Goal: Find specific page/section: Find specific page/section

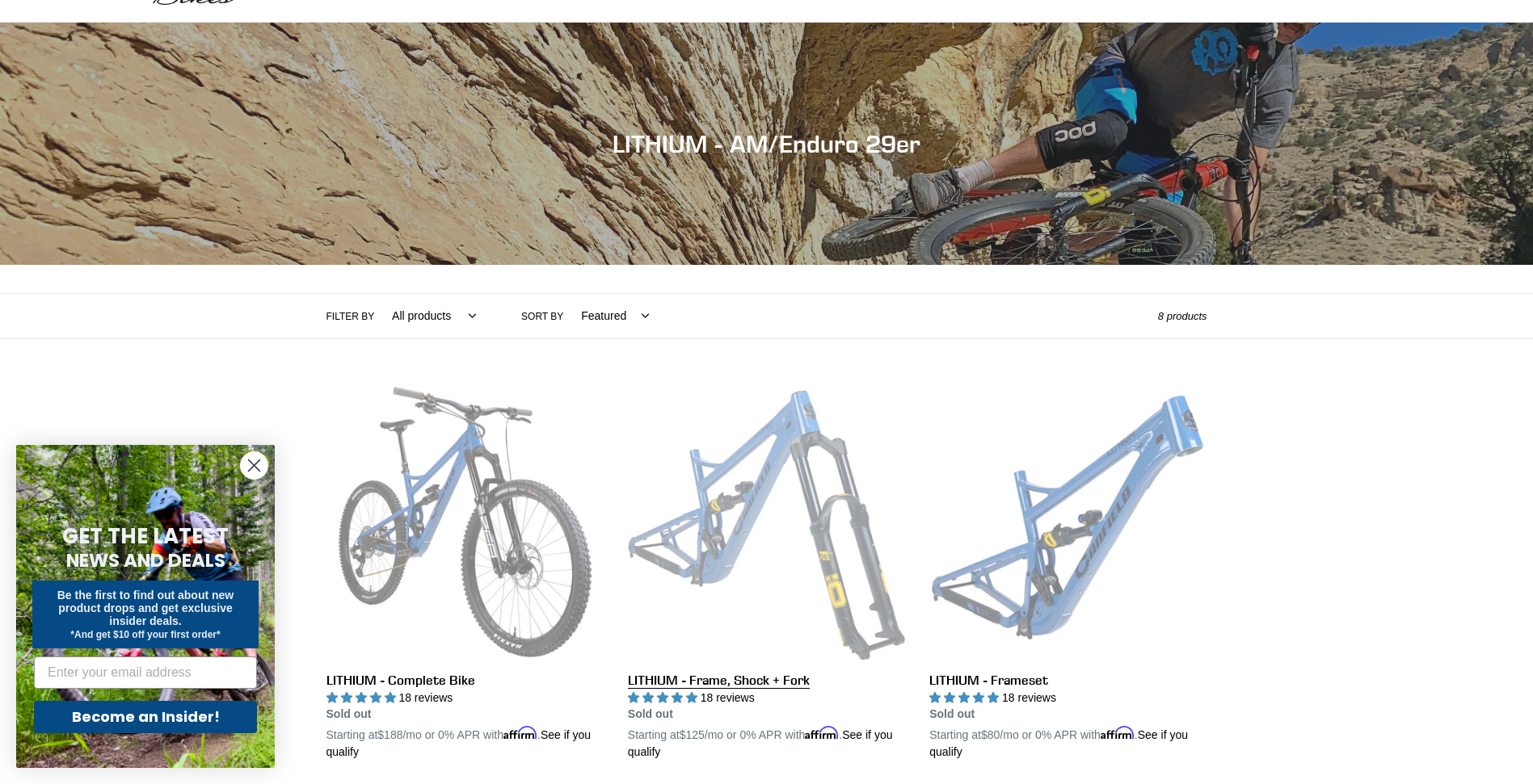
scroll to position [81, 0]
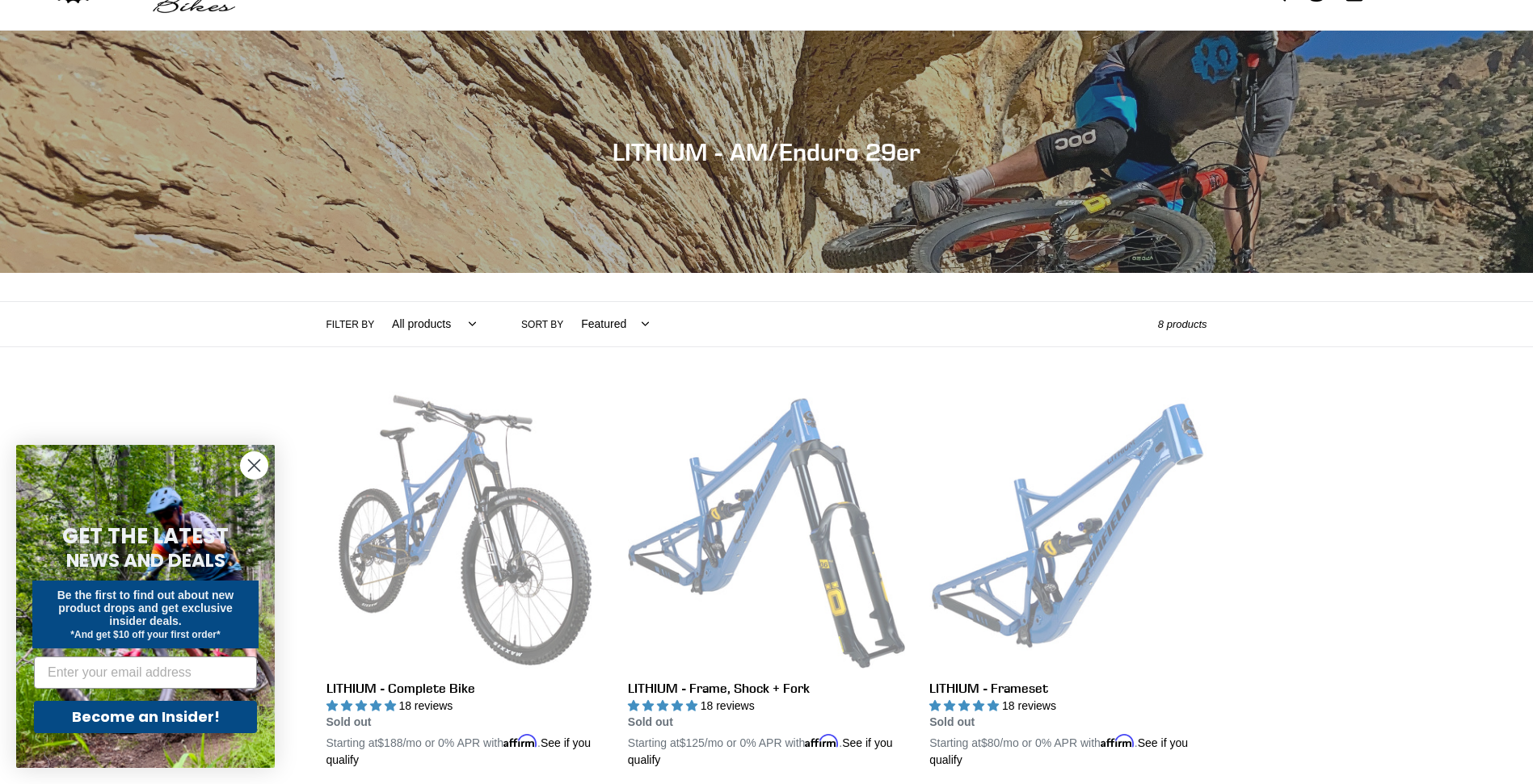
click at [420, 322] on select "All products 29er BFCM23 BFCM24 CBF DEMO BIKE [GEOGRAPHIC_DATA] Full Suspension…" at bounding box center [430, 324] width 105 height 45
select select "/collections/lithium-long-travel-29er/29er"
click at [378, 302] on select "All products 29er BFCM23 BFCM24 CBF DEMO BIKE [GEOGRAPHIC_DATA] Full Suspension…" at bounding box center [430, 324] width 105 height 45
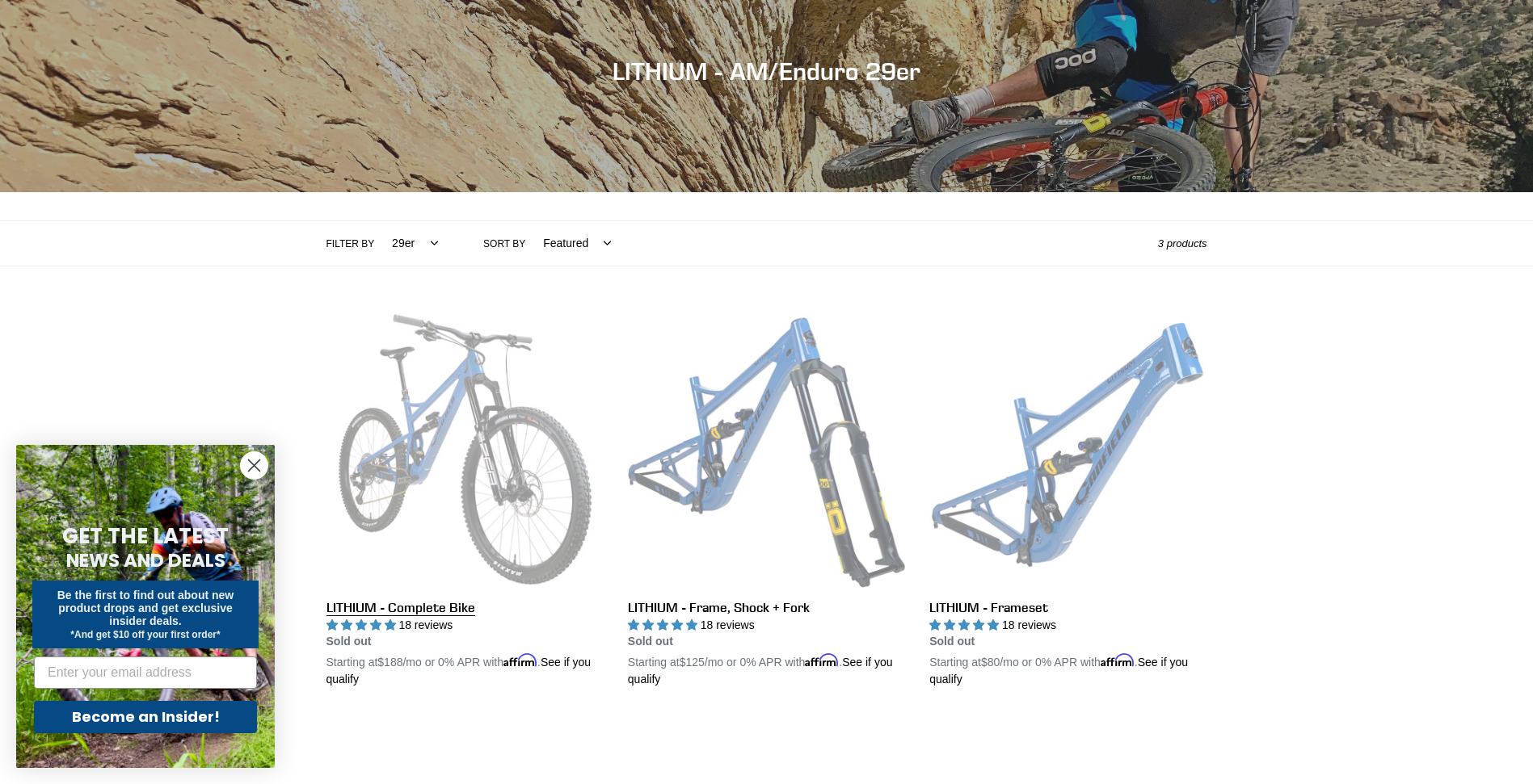
scroll to position [161, 0]
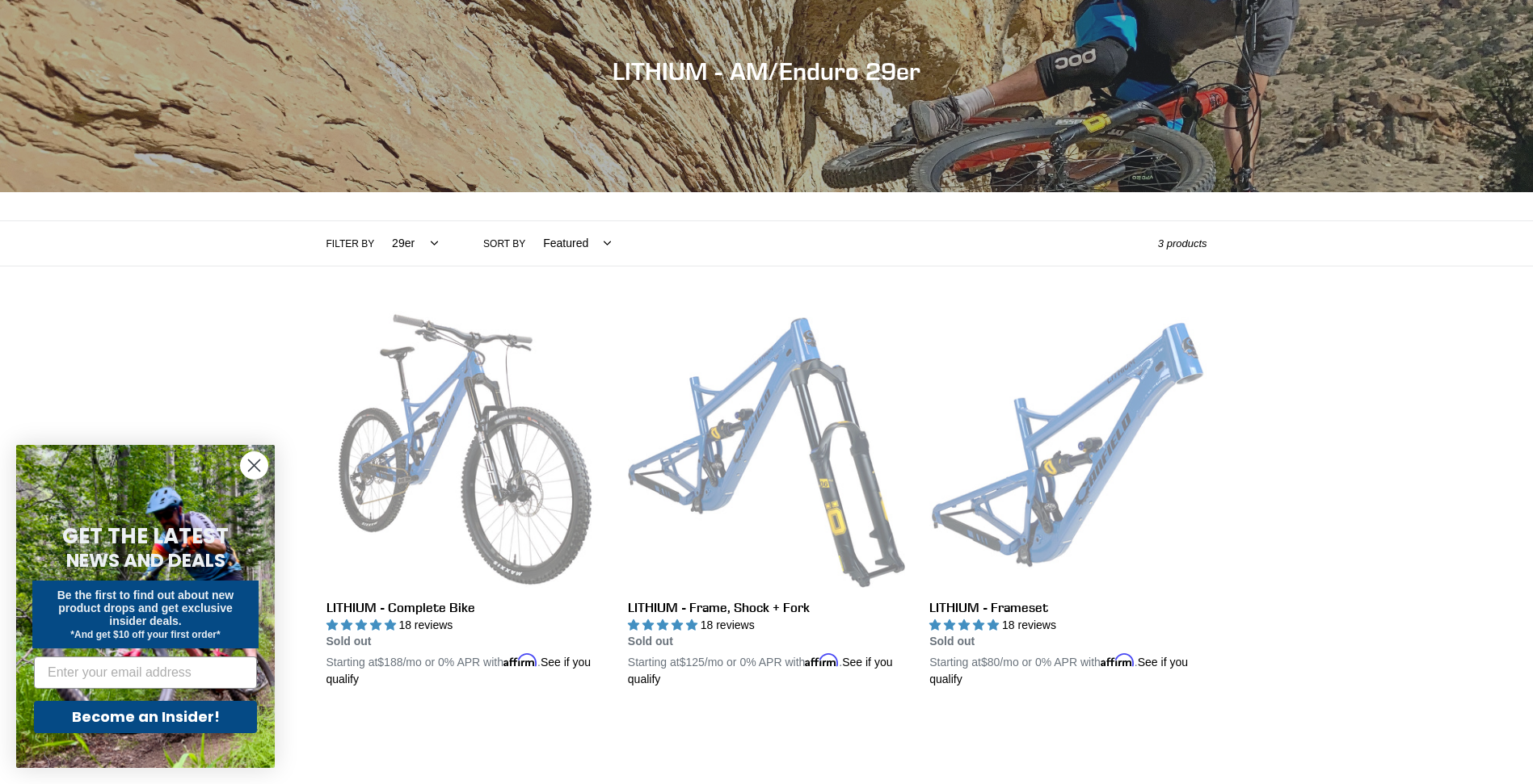
click at [384, 242] on select "All products 29er BFCM23 BFCM24 CBF DEMO BIKE [GEOGRAPHIC_DATA] Full Suspension…" at bounding box center [411, 244] width 67 height 45
select select "/collections/lithium-long-travel-29er"
click at [378, 222] on select "All products 29er BFCM23 BFCM24 CBF DEMO BIKE [GEOGRAPHIC_DATA] Full Suspension…" at bounding box center [411, 244] width 67 height 45
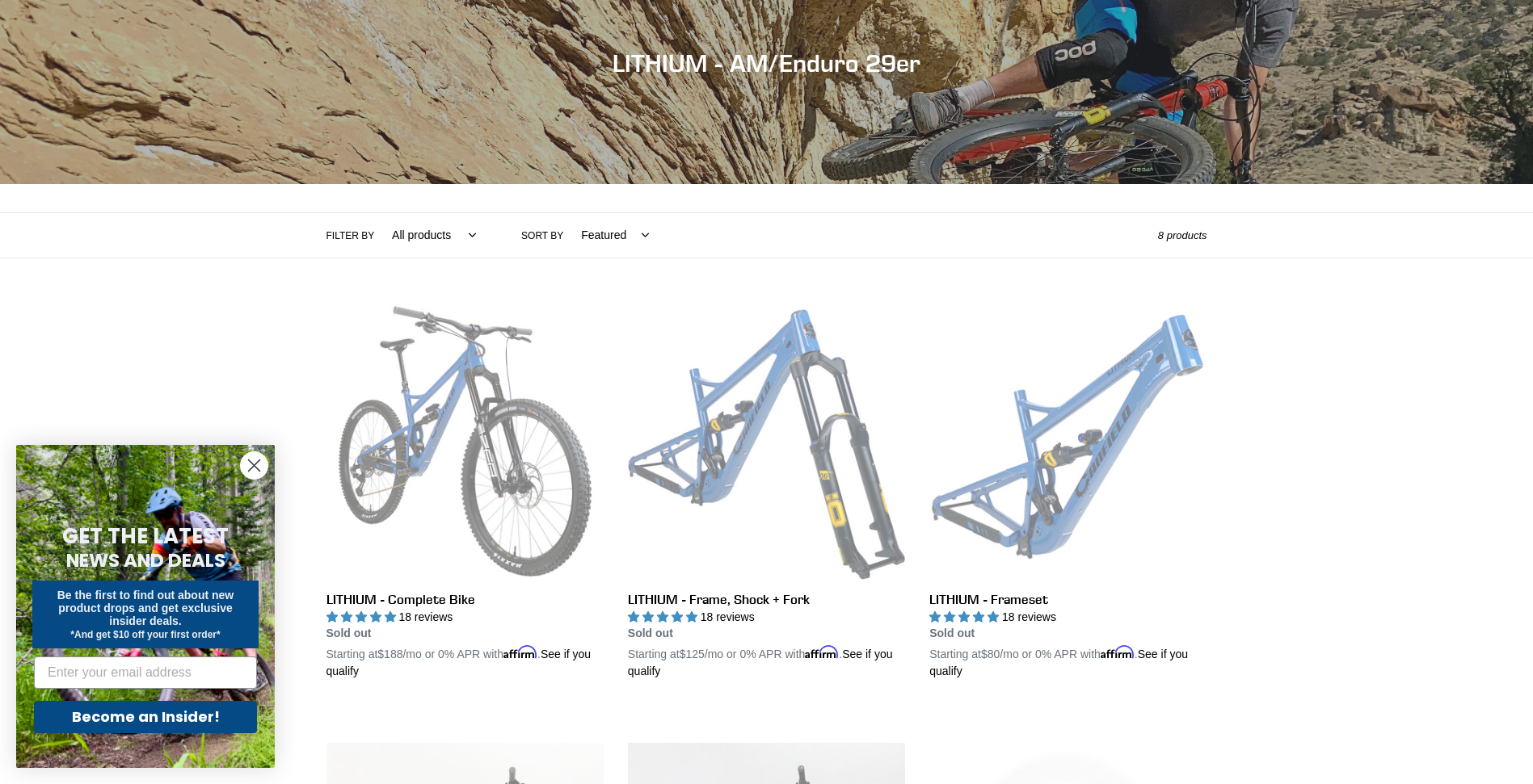
scroll to position [161, 0]
